Goal: Task Accomplishment & Management: Manage account settings

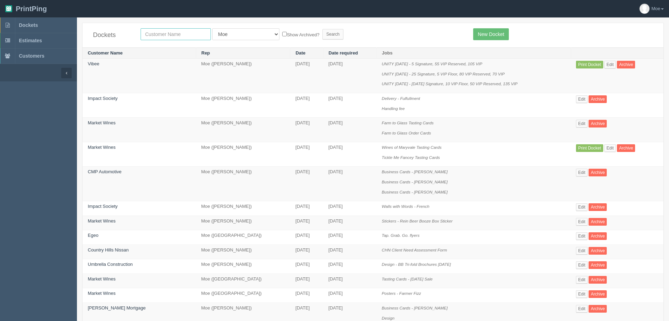
click at [172, 34] on input "text" at bounding box center [176, 34] width 70 height 12
type input "market"
click at [322, 30] on input "Search" at bounding box center [332, 34] width 21 height 10
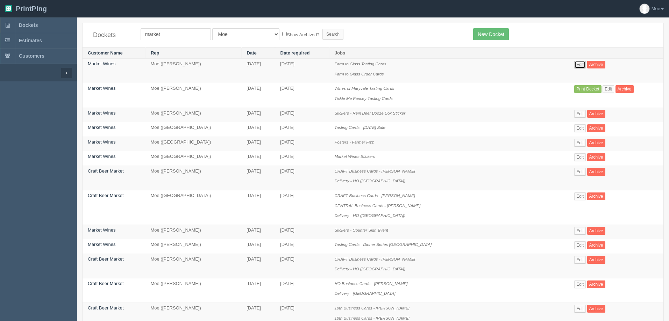
click at [580, 65] on link "Edit" at bounding box center [580, 65] width 12 height 8
